Goal: Task Accomplishment & Management: Use online tool/utility

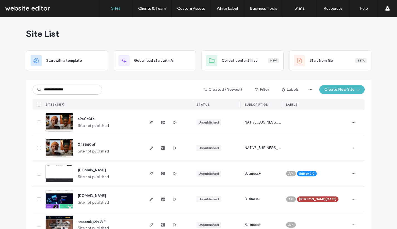
type input "**********"
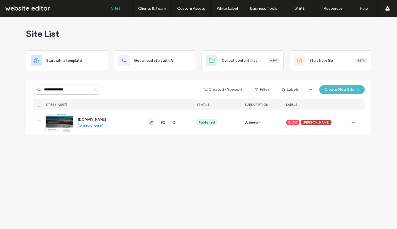
click at [150, 121] on icon "button" at bounding box center [151, 122] width 4 height 4
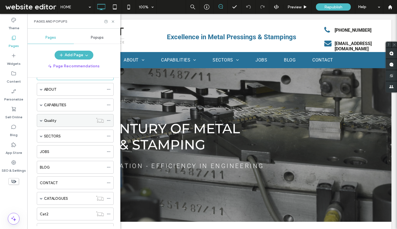
scroll to position [21, 0]
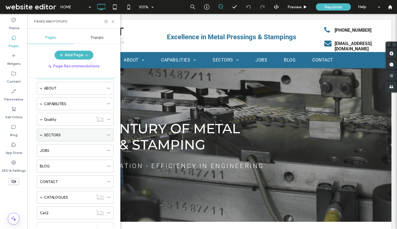
click at [44, 135] on label "SECTORS" at bounding box center [52, 135] width 17 height 10
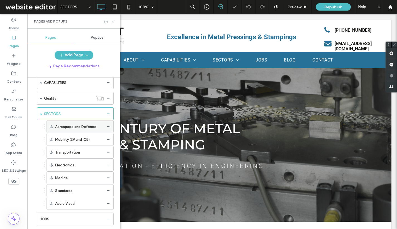
scroll to position [63, 0]
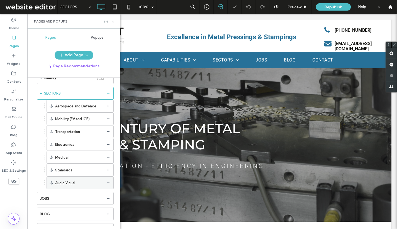
click at [77, 180] on div "Audio Visual" at bounding box center [79, 183] width 49 height 6
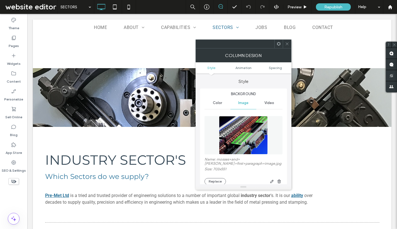
scroll to position [1354, 0]
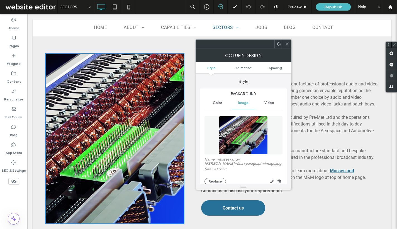
click at [229, 126] on img at bounding box center [243, 135] width 49 height 38
